Goal: Communication & Community: Answer question/provide support

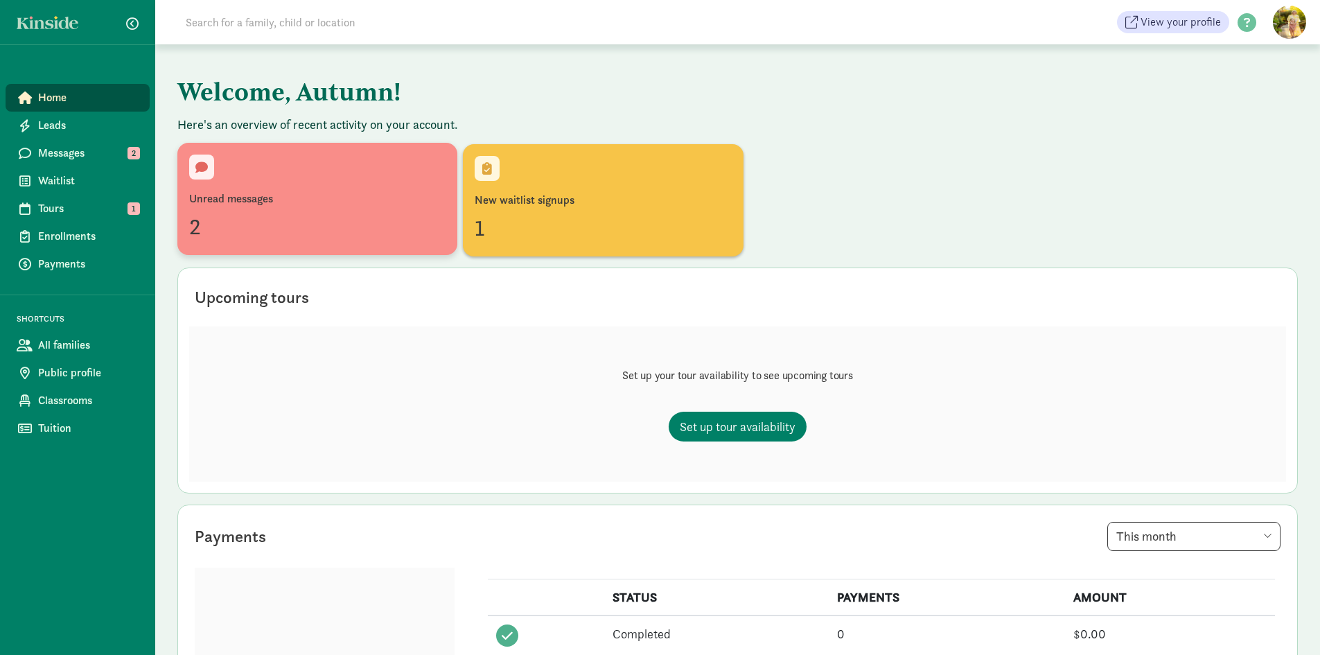
click at [263, 199] on div "Unread messages" at bounding box center [317, 198] width 256 height 17
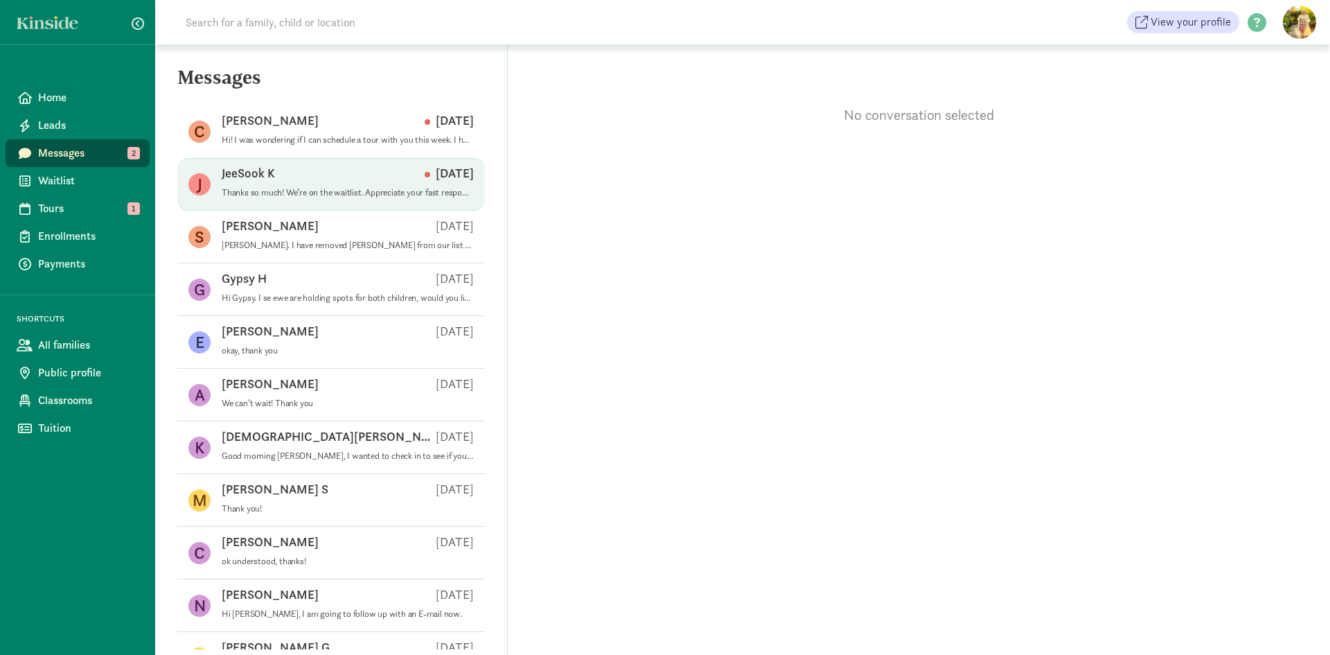
click at [221, 188] on div "J JeeSook K Sep 08 Thanks so much! We’re on the waitlist. Appreciate your fast …" at bounding box center [331, 184] width 308 height 53
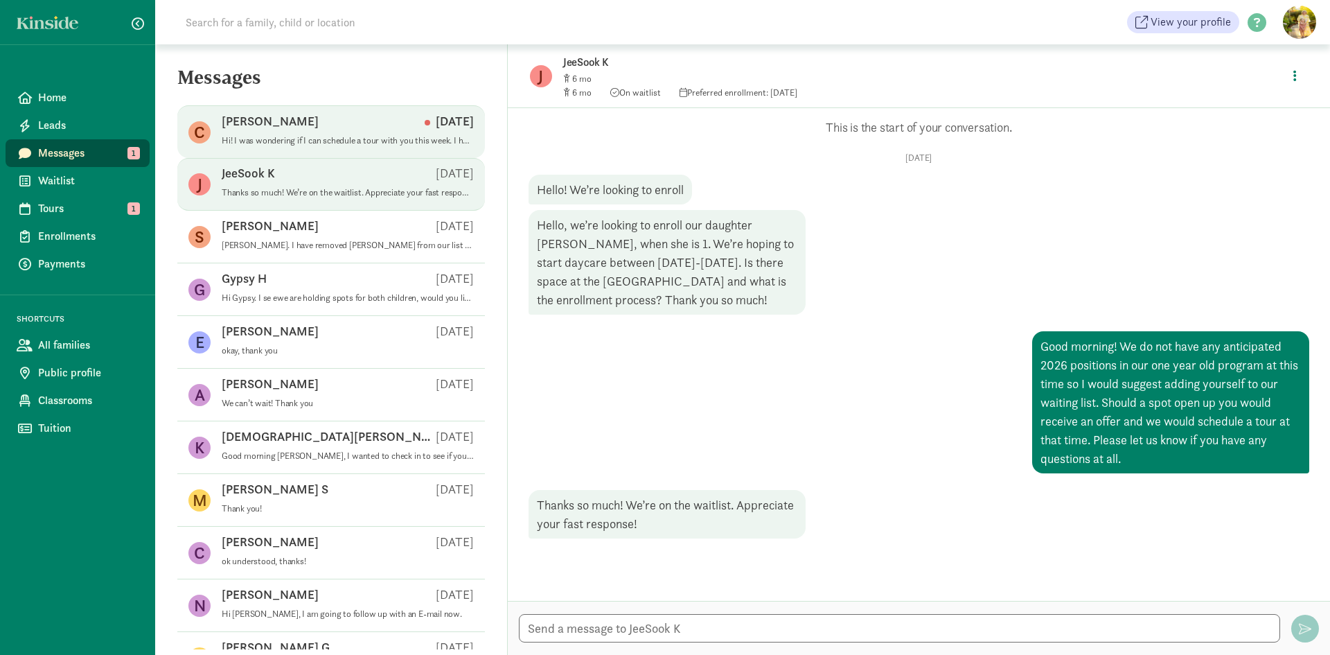
click at [205, 134] on figure "C" at bounding box center [199, 132] width 22 height 22
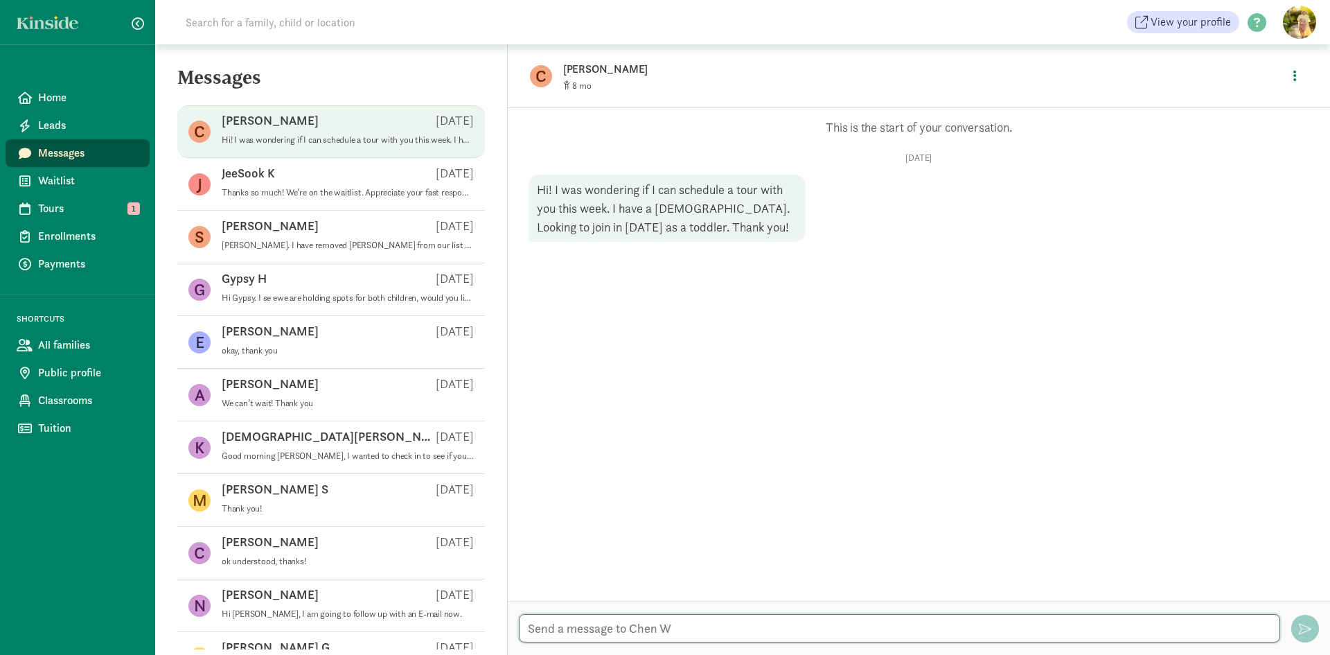
click at [589, 627] on textarea at bounding box center [899, 628] width 761 height 28
click at [894, 628] on textarea "Hello! We offer tours when a position has been offered to a family." at bounding box center [899, 628] width 761 height 28
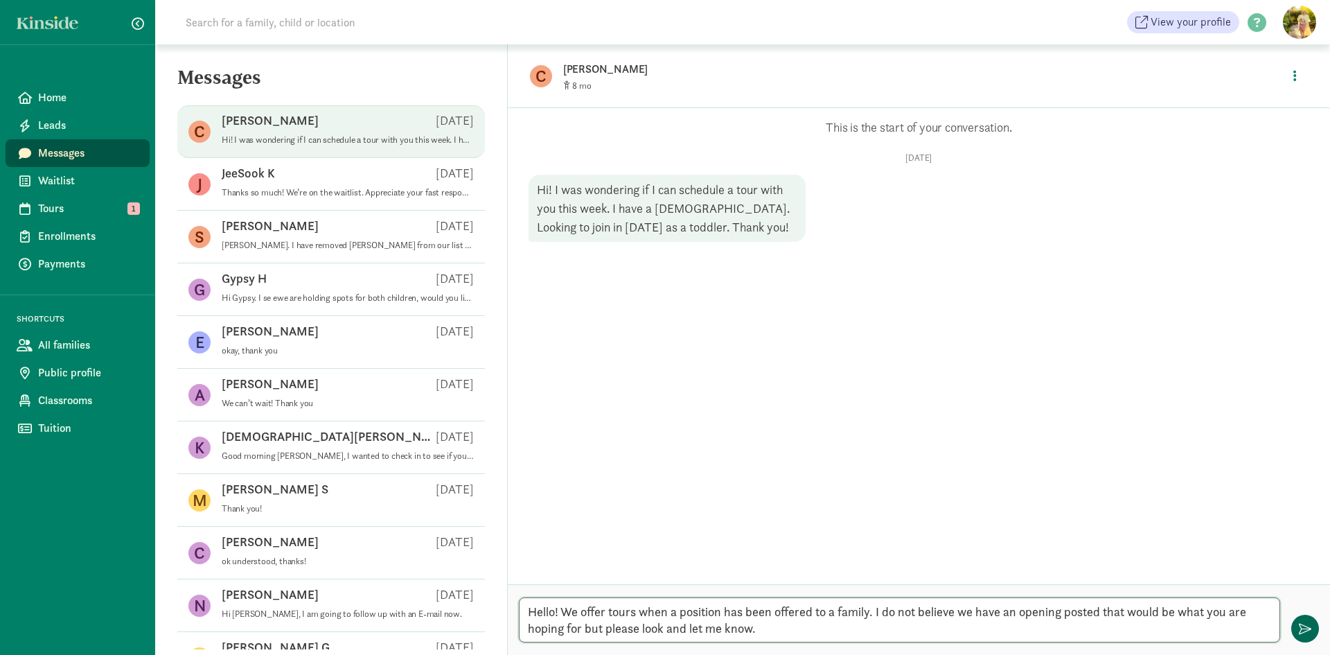
type textarea "Hello! We offer tours when a position has been offered to a family. I do not be…"
click at [1311, 630] on span "button" at bounding box center [1305, 628] width 12 height 12
